Goal: Transaction & Acquisition: Purchase product/service

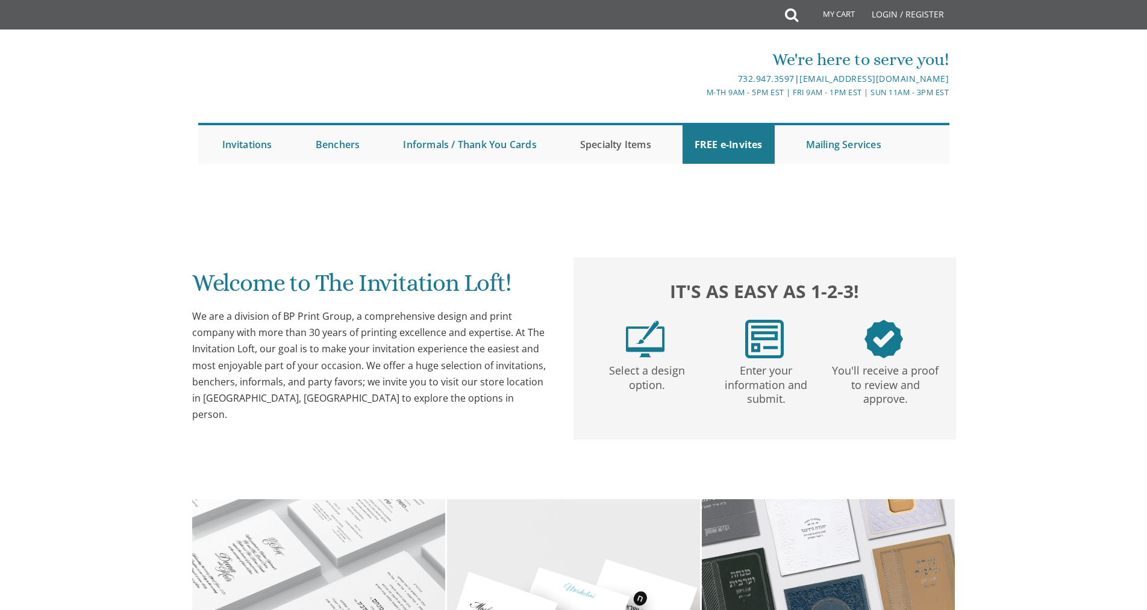
click at [618, 143] on link "Specialty Items" at bounding box center [615, 144] width 95 height 39
click at [619, 145] on link "Specialty Items" at bounding box center [615, 144] width 95 height 39
click at [626, 144] on link "Specialty Items" at bounding box center [615, 144] width 95 height 39
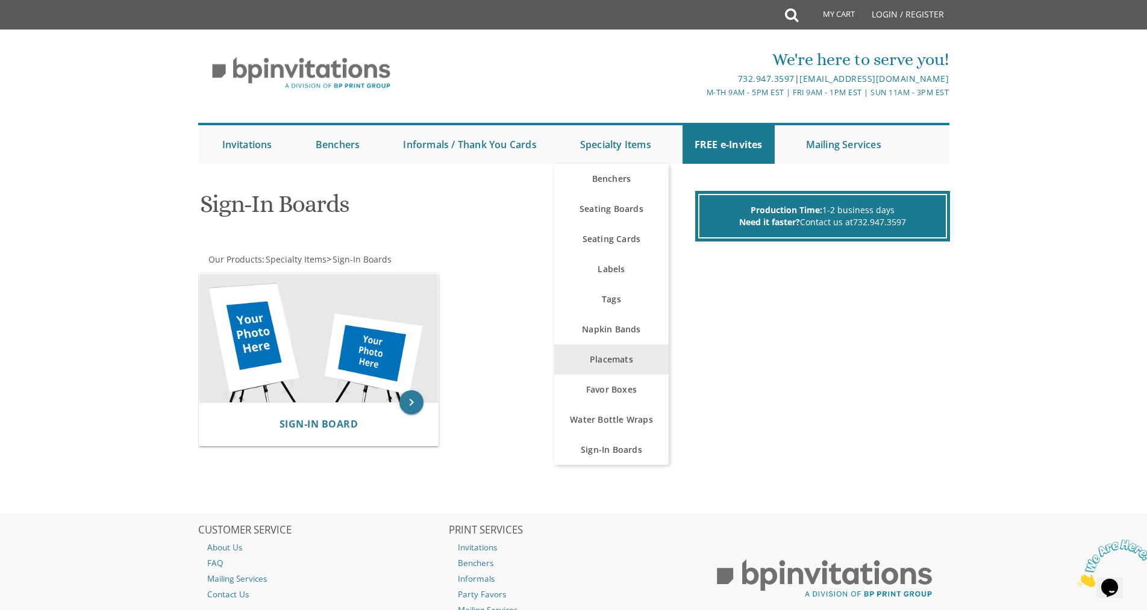
click at [611, 355] on link "Placemats" at bounding box center [611, 359] width 114 height 30
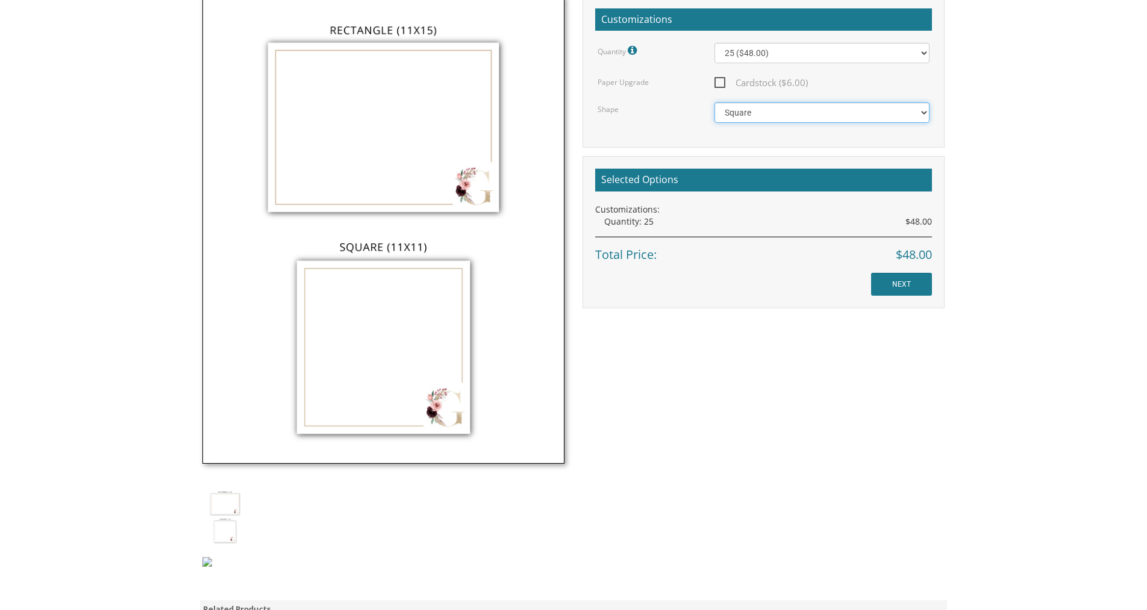
scroll to position [369, 0]
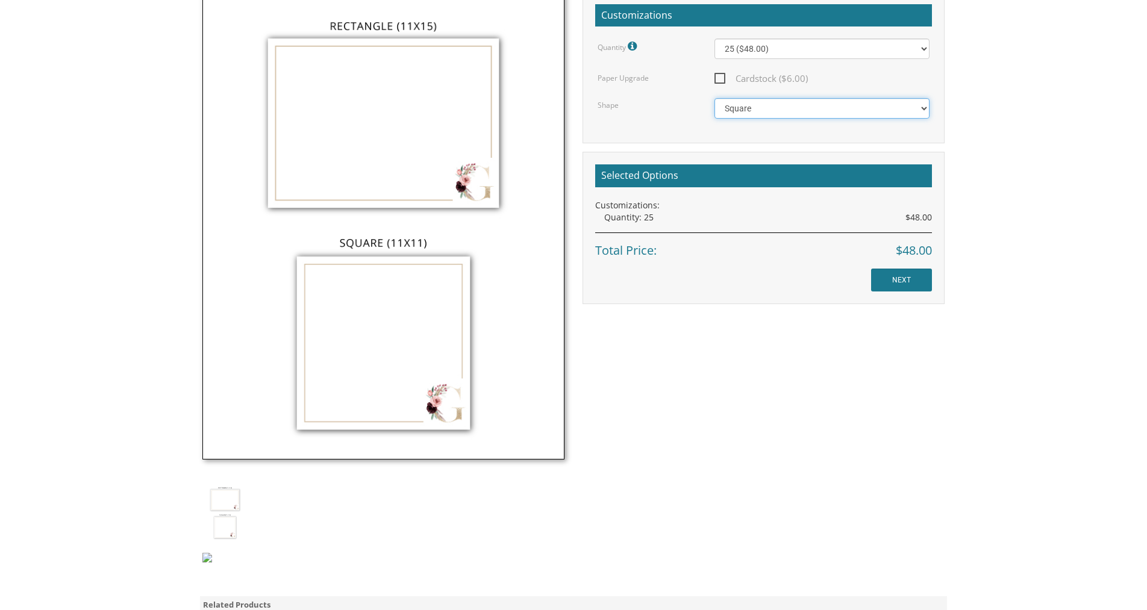
select select "url("/store/pc/invitations/parts/11x15.jpg")"
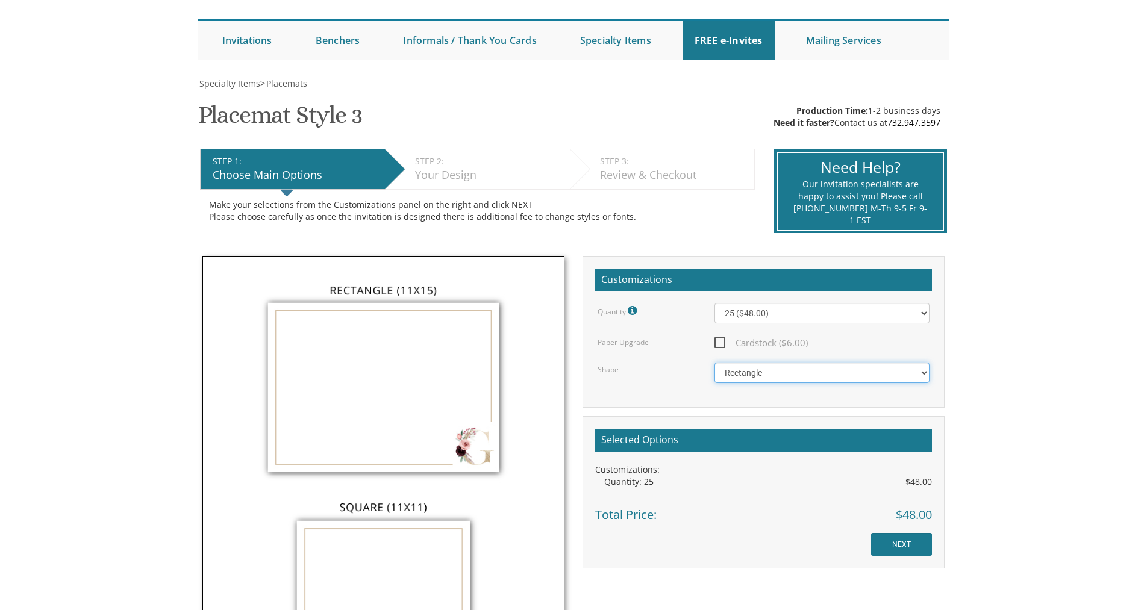
scroll to position [103, 0]
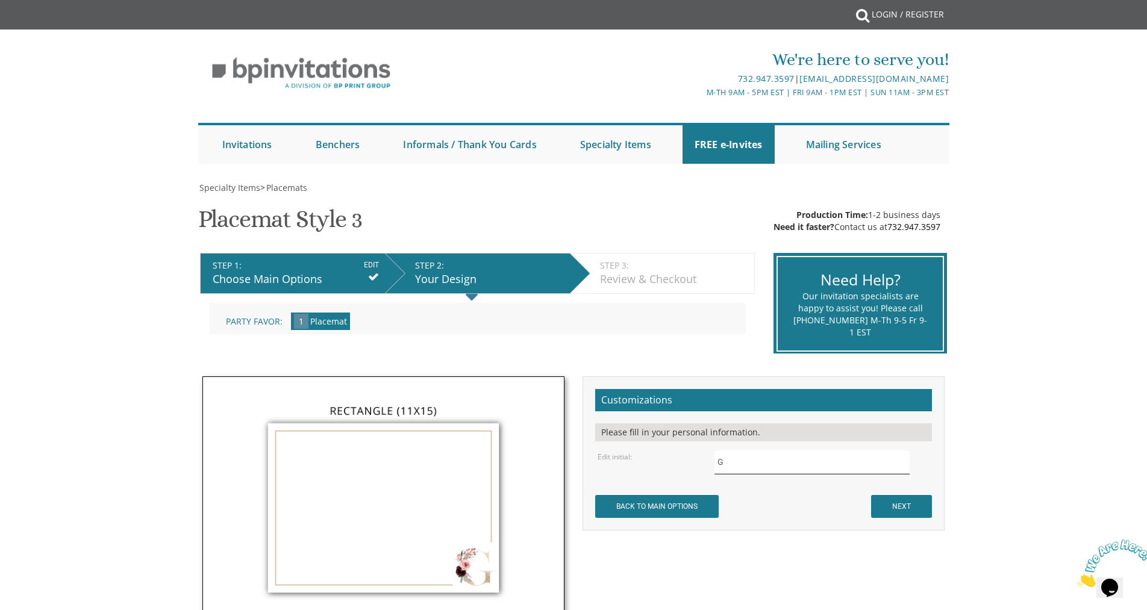
drag, startPoint x: 727, startPoint y: 462, endPoint x: 694, endPoint y: 462, distance: 33.1
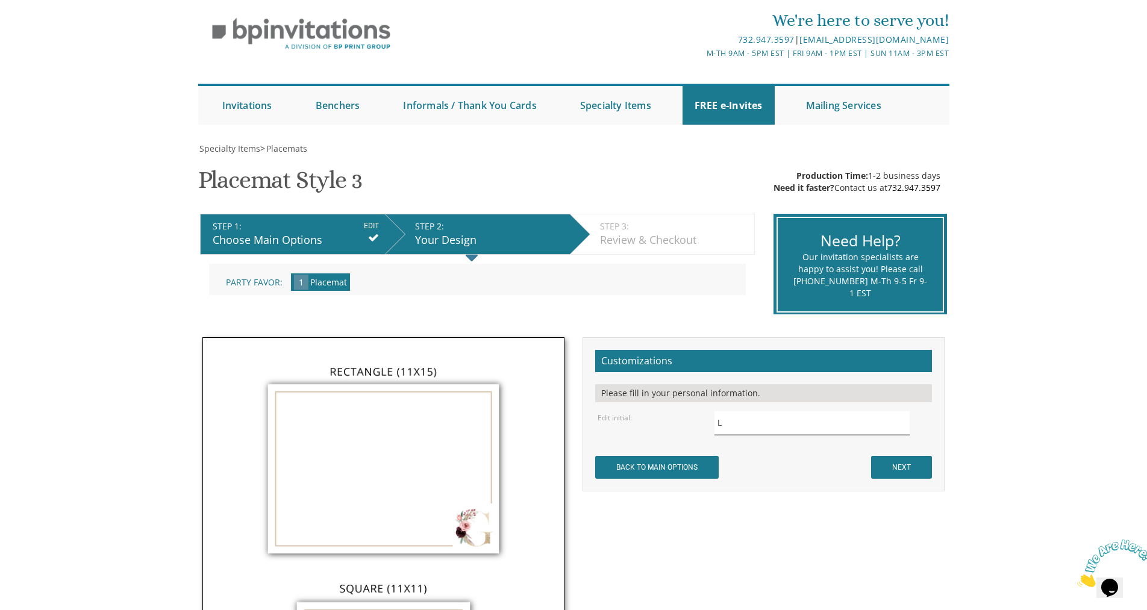
scroll to position [40, 0]
type input "L"
click at [885, 458] on input "NEXT" at bounding box center [901, 466] width 61 height 23
click at [733, 411] on input "L" at bounding box center [812, 422] width 196 height 23
click at [753, 385] on form "Customizations Please fill in your personal information. Edit initial: L NEXT" at bounding box center [763, 413] width 337 height 129
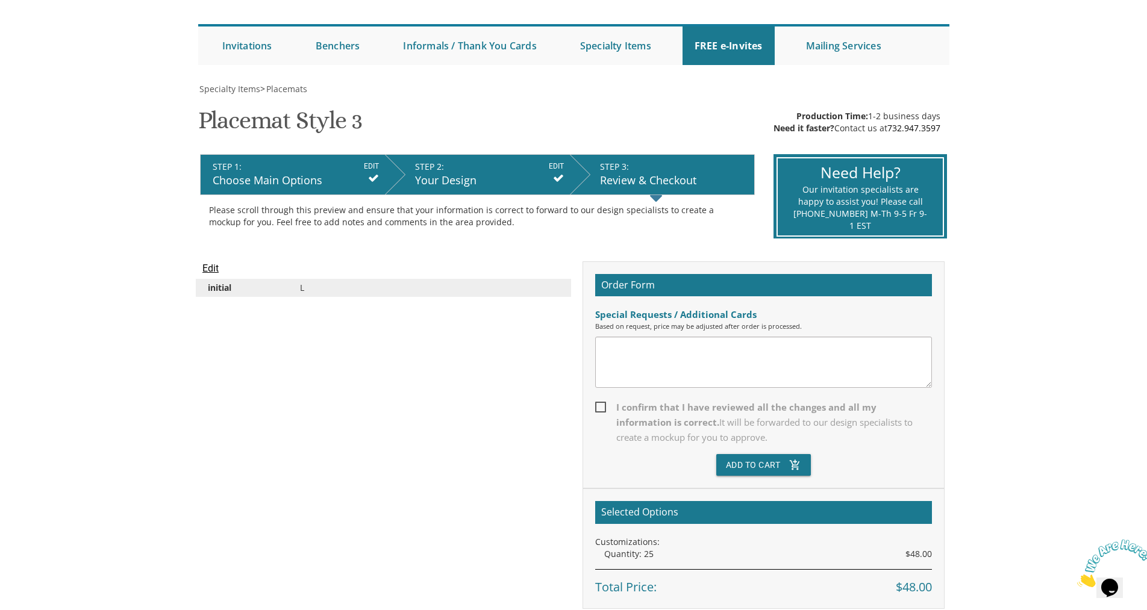
scroll to position [71, 0]
